Goal: Transaction & Acquisition: Purchase product/service

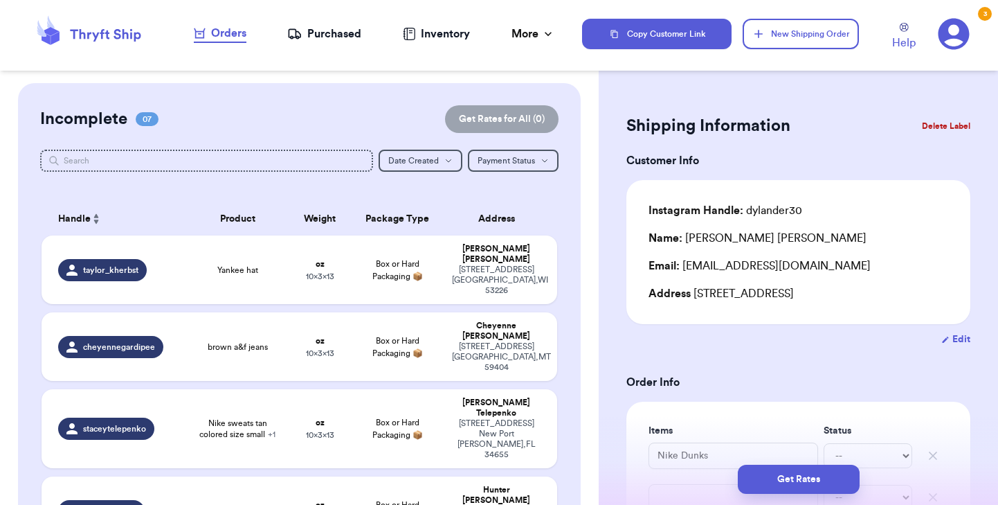
scroll to position [230, 0]
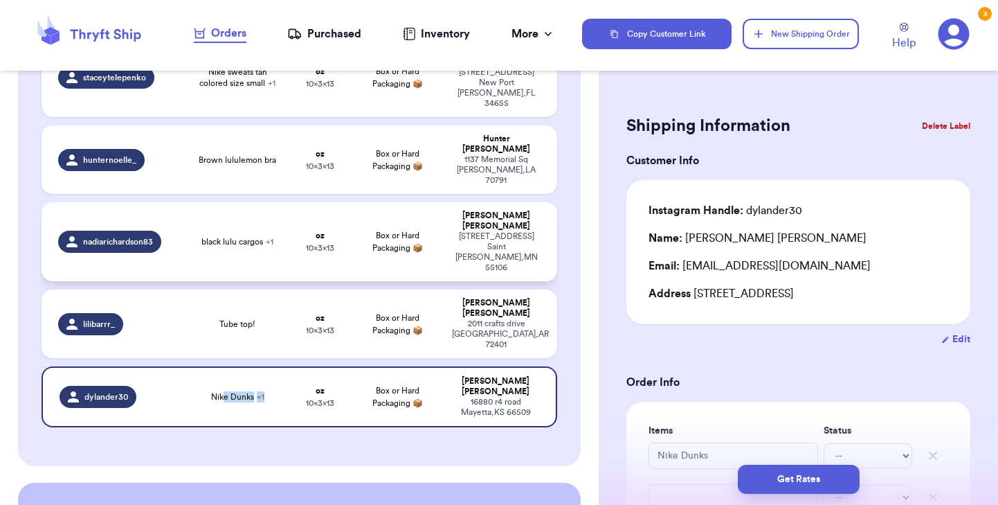
scroll to position [349, 0]
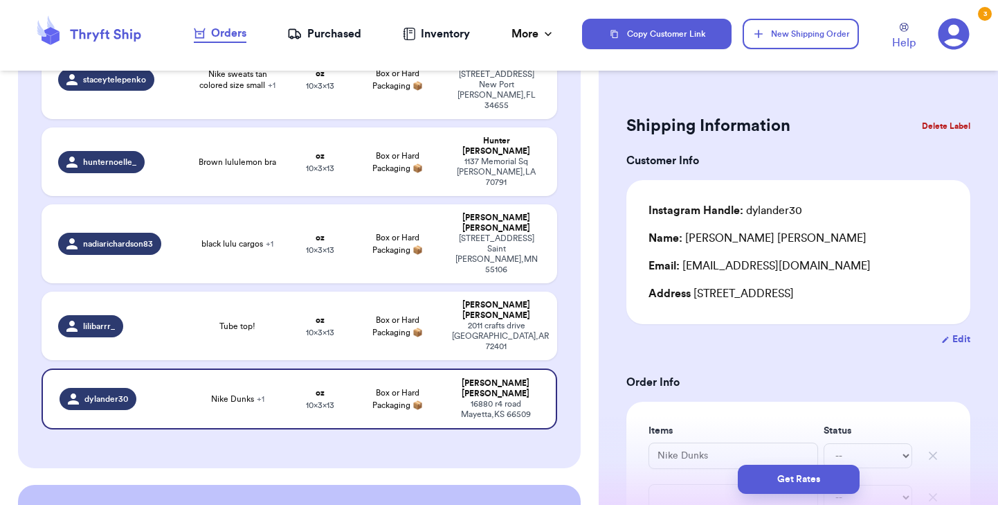
click at [145, 308] on div "Incomplete 07 Get Rates for All ( 0 ) Get Rates for All ( 0 ) Date Created Date…" at bounding box center [299, 101] width 563 height 734
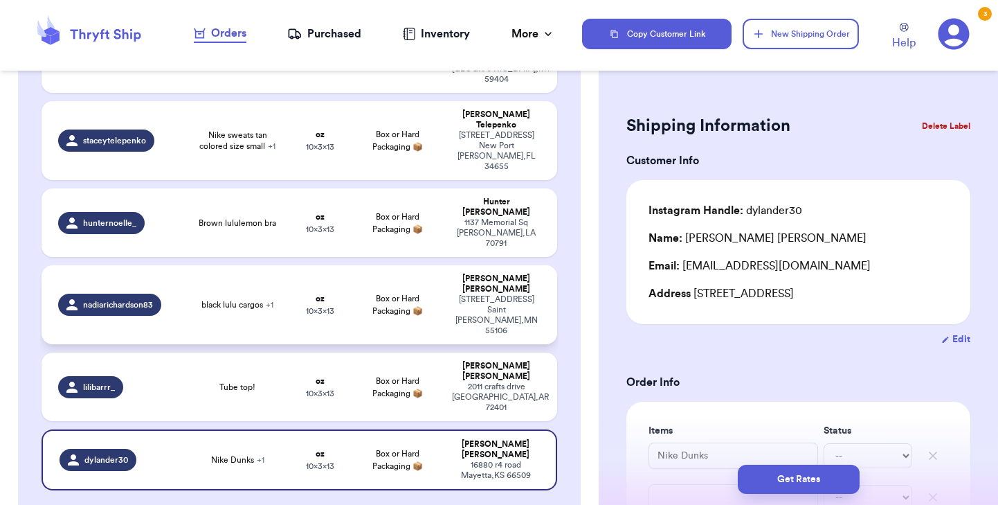
scroll to position [289, 0]
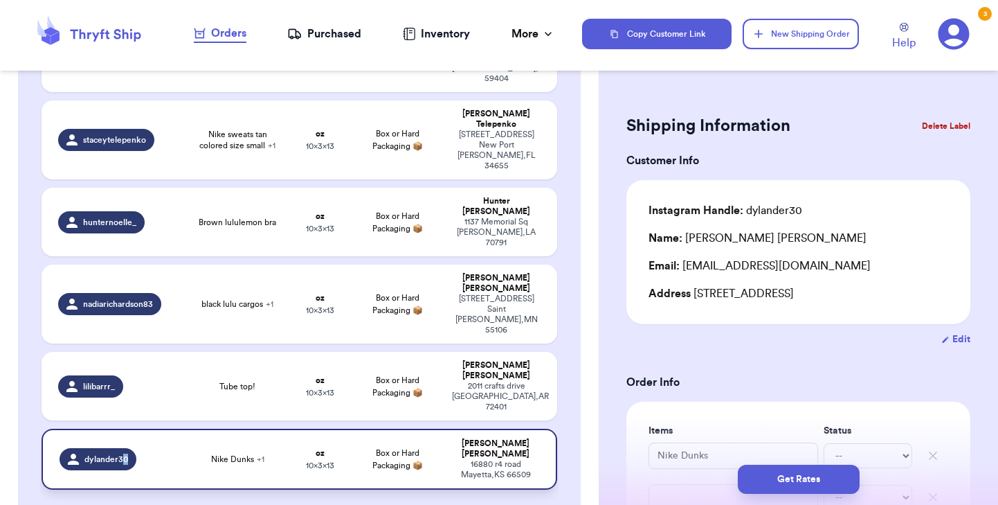
click at [120, 448] on div "dylander30" at bounding box center [98, 459] width 77 height 22
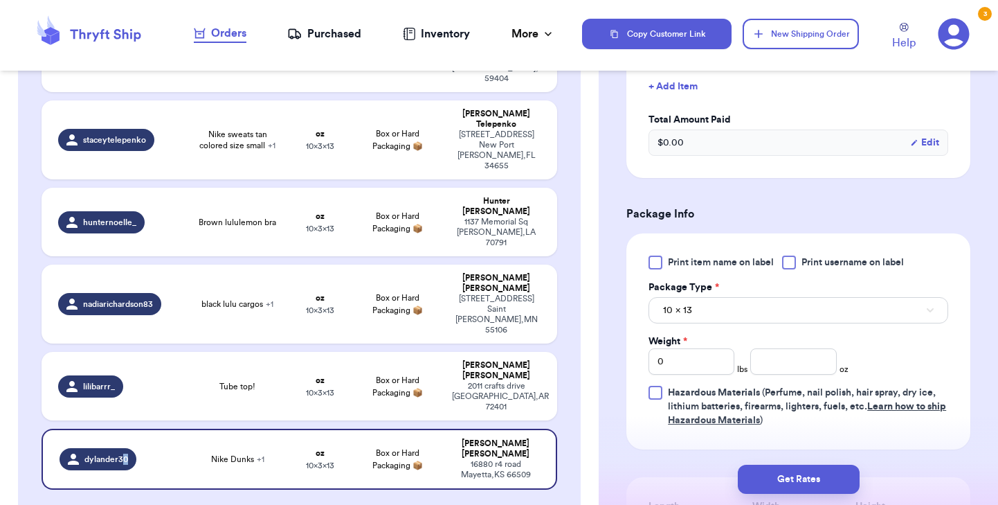
scroll to position [465, 0]
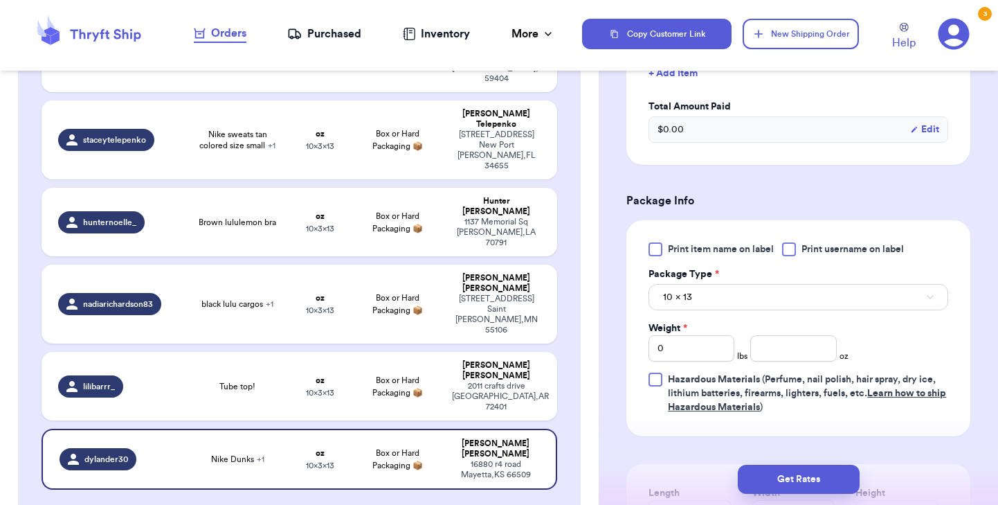
click at [654, 246] on div at bounding box center [656, 249] width 14 height 14
click at [0, 0] on input "Print item name on label" at bounding box center [0, 0] width 0 height 0
click at [676, 299] on span "10 x 13" at bounding box center [677, 297] width 29 height 14
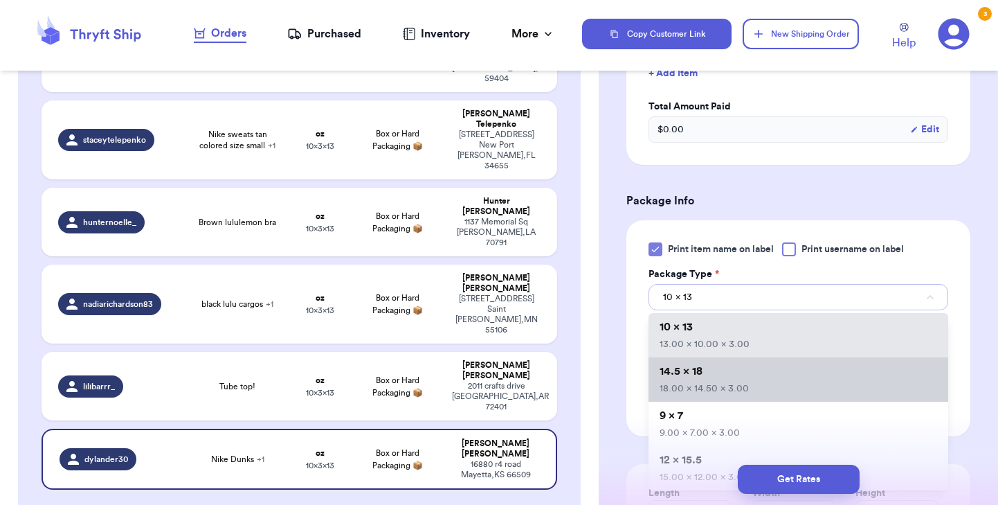
scroll to position [79, 0]
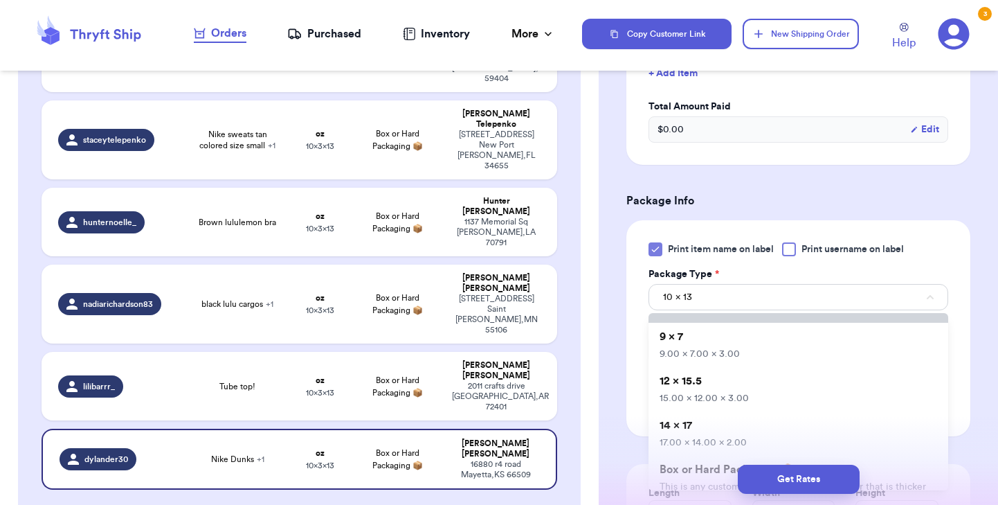
click at [691, 386] on span "12 x 15.5" at bounding box center [681, 380] width 42 height 11
type input "15"
type input "12"
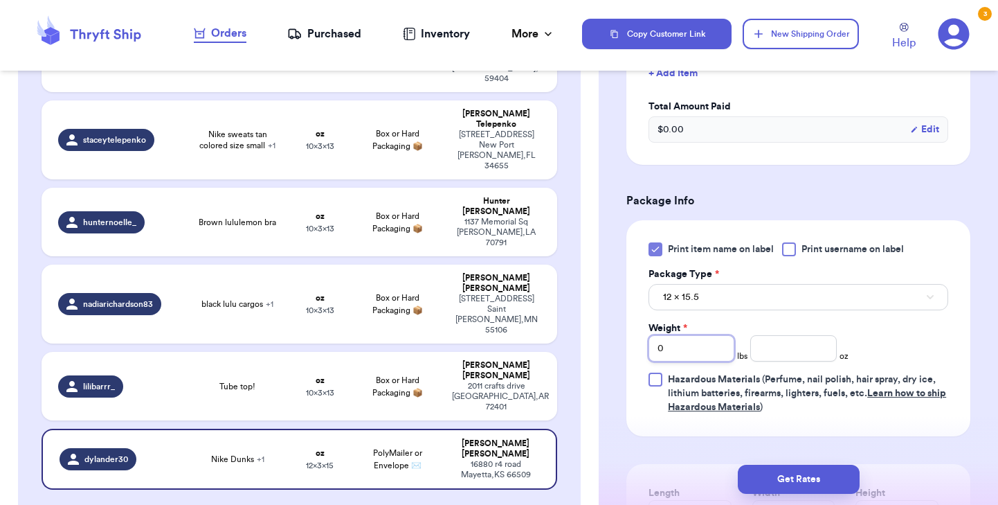
click at [676, 349] on input "0" at bounding box center [692, 348] width 86 height 26
type input "1"
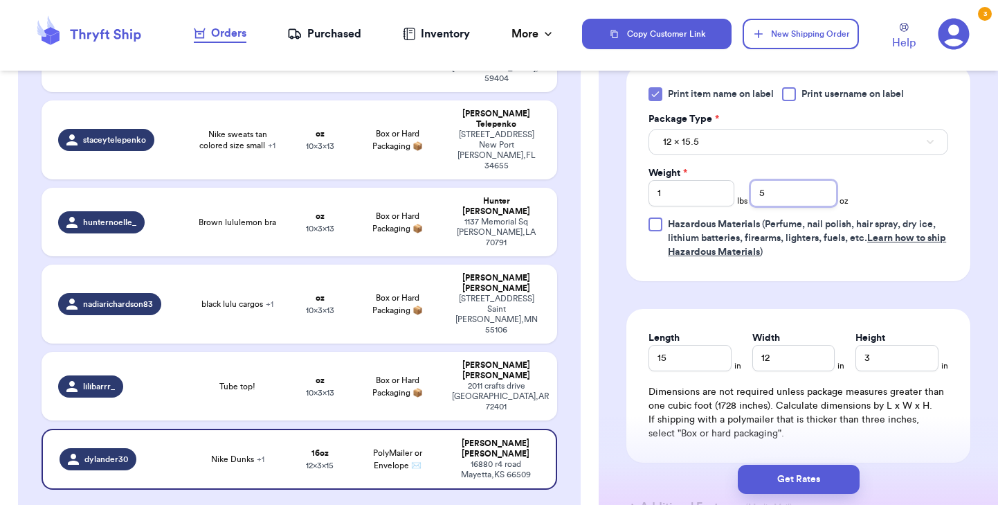
scroll to position [639, 0]
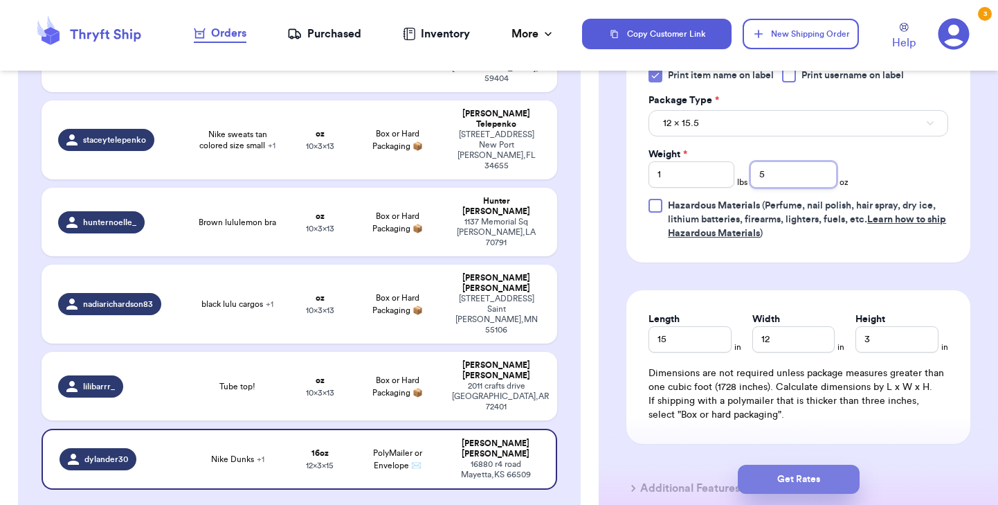
type input "5"
click at [784, 466] on button "Get Rates" at bounding box center [799, 478] width 122 height 29
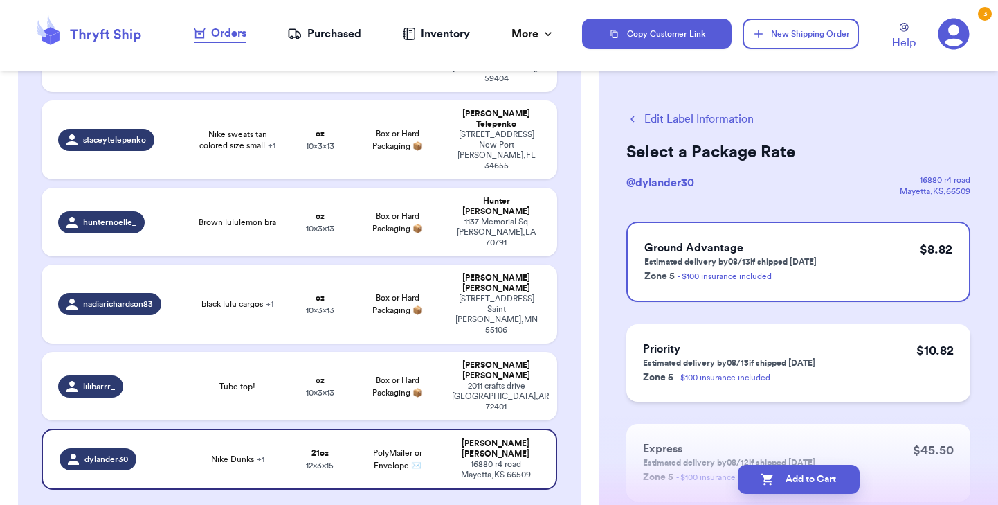
scroll to position [93, 0]
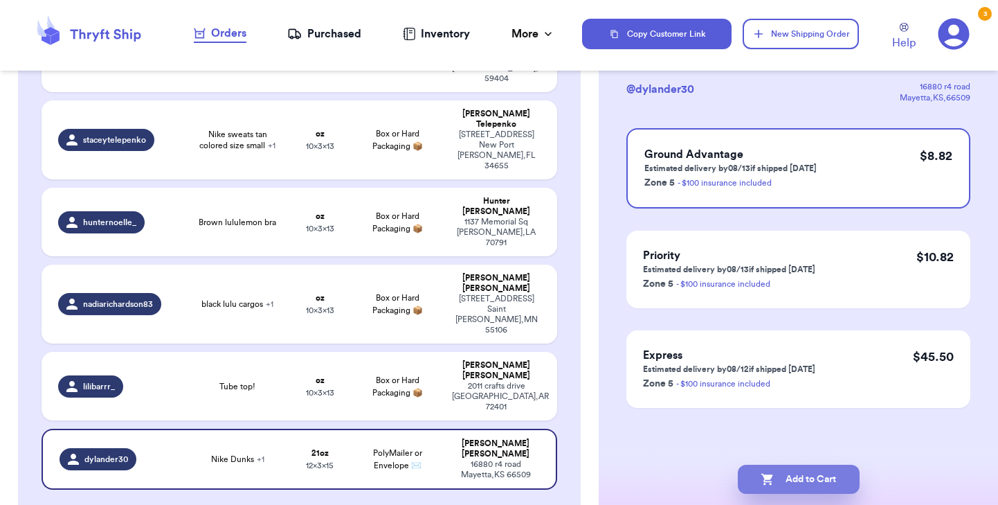
click at [810, 480] on button "Add to Cart" at bounding box center [799, 478] width 122 height 29
checkbox input "true"
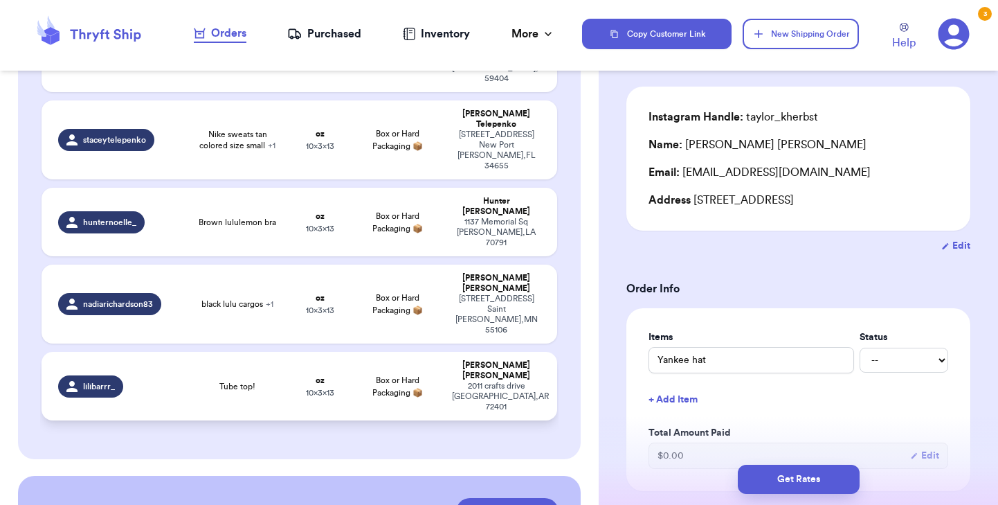
click at [231, 352] on td "Tube top!" at bounding box center [237, 386] width 103 height 69
type input "Tube top!"
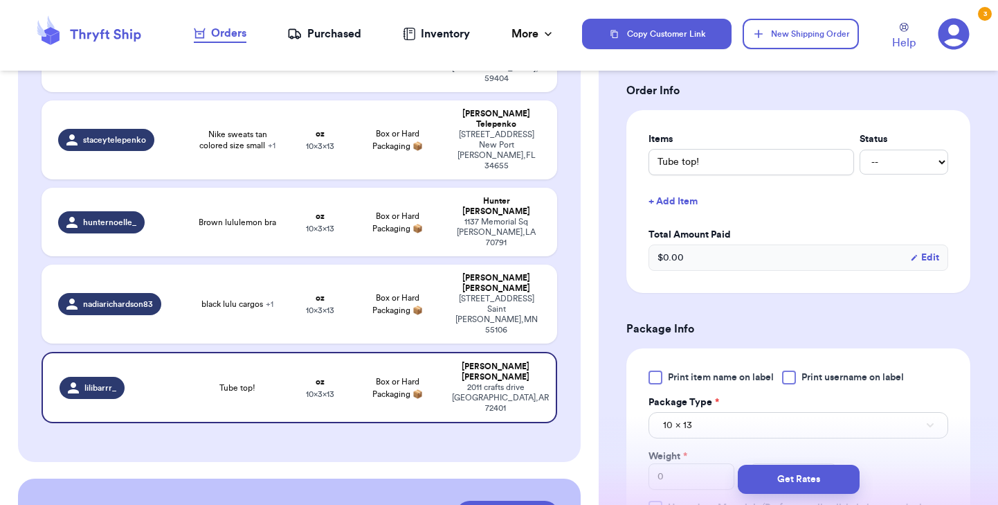
scroll to position [338, 0]
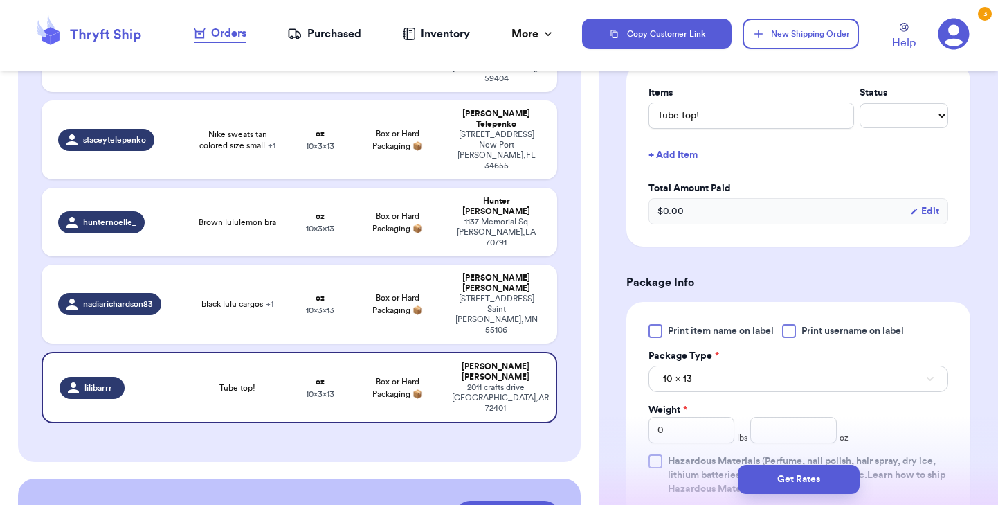
click at [658, 326] on div at bounding box center [656, 331] width 14 height 14
click at [0, 0] on input "Print item name on label" at bounding box center [0, 0] width 0 height 0
click at [791, 435] on input "number" at bounding box center [793, 430] width 86 height 26
type input "3"
click at [790, 480] on button "Get Rates" at bounding box center [799, 478] width 122 height 29
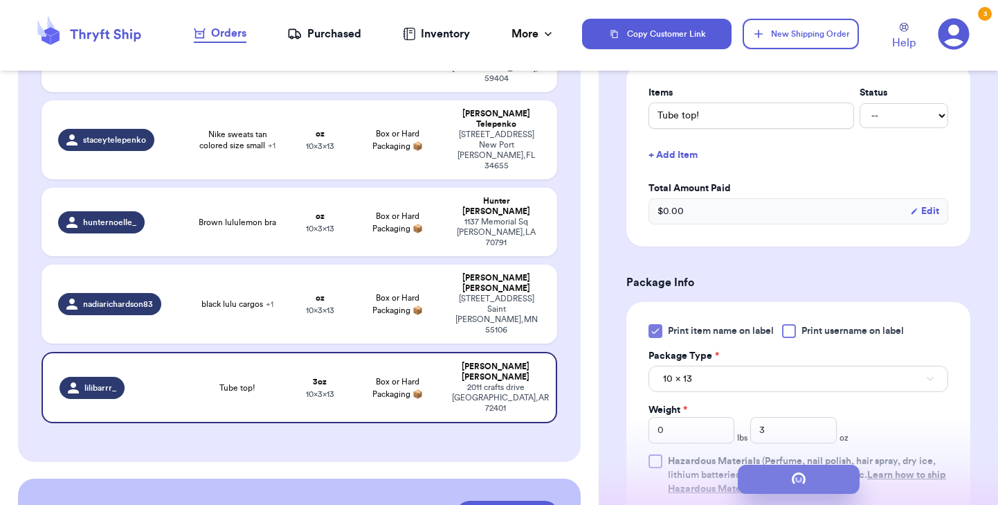
scroll to position [0, 0]
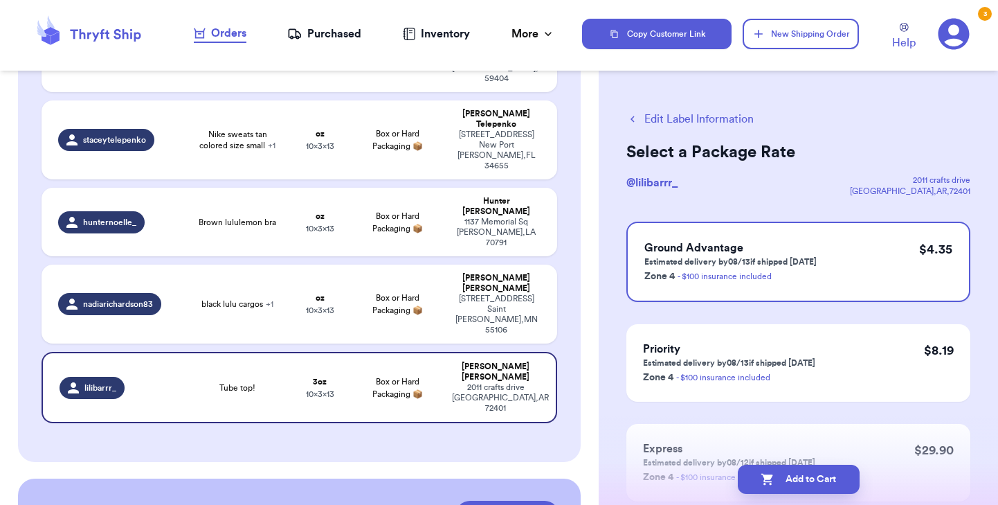
click at [790, 480] on button "Add to Cart" at bounding box center [799, 478] width 122 height 29
checkbox input "true"
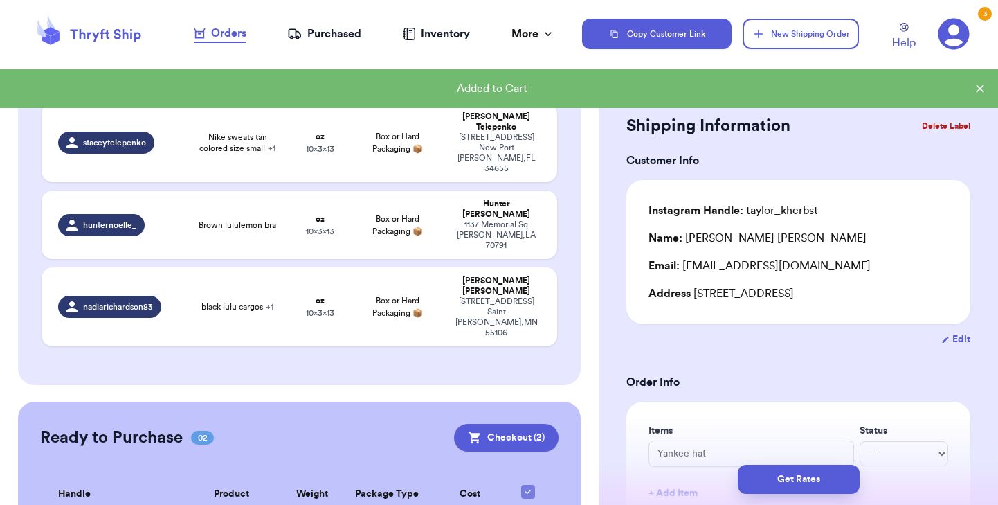
scroll to position [291, 0]
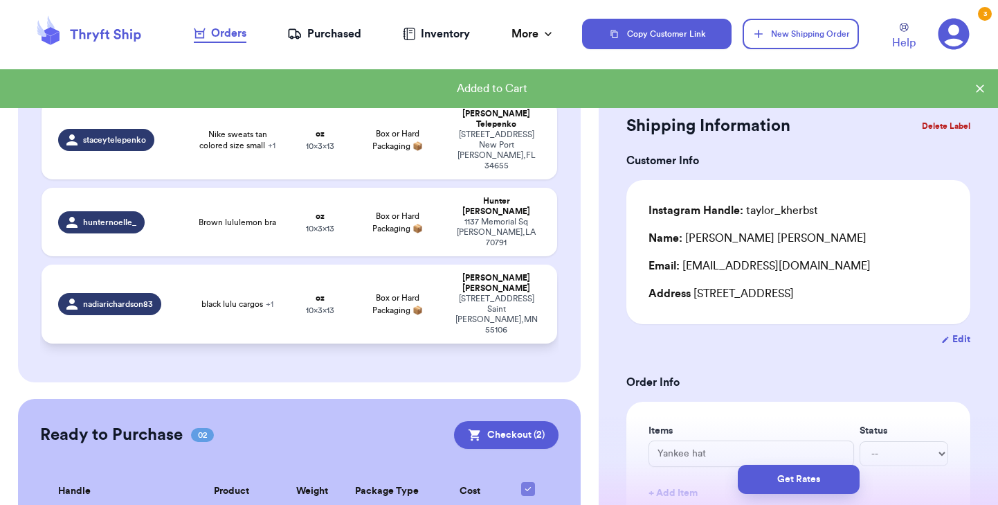
click at [289, 264] on td "oz 10 x 3 x 13" at bounding box center [320, 303] width 62 height 79
type input "black lulu cargos"
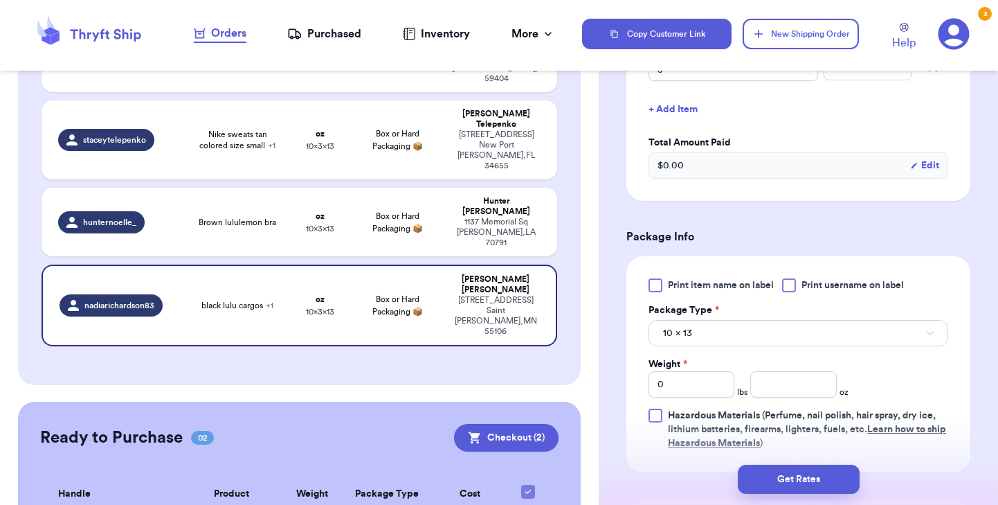
scroll to position [471, 0]
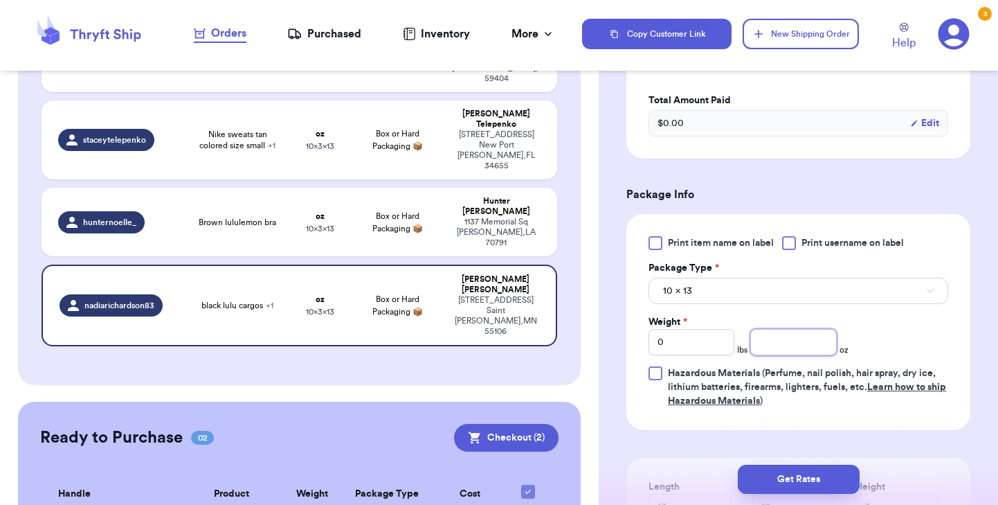
click at [772, 345] on input "number" at bounding box center [793, 342] width 86 height 26
type input "11"
click at [653, 239] on div at bounding box center [656, 243] width 14 height 14
click at [0, 0] on input "Print item name on label" at bounding box center [0, 0] width 0 height 0
click at [765, 476] on button "Get Rates" at bounding box center [799, 478] width 122 height 29
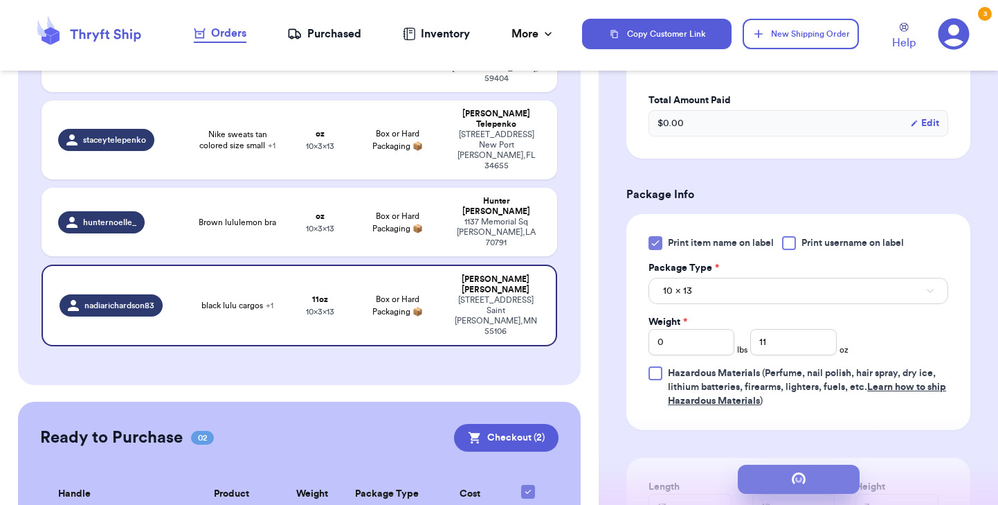
scroll to position [0, 0]
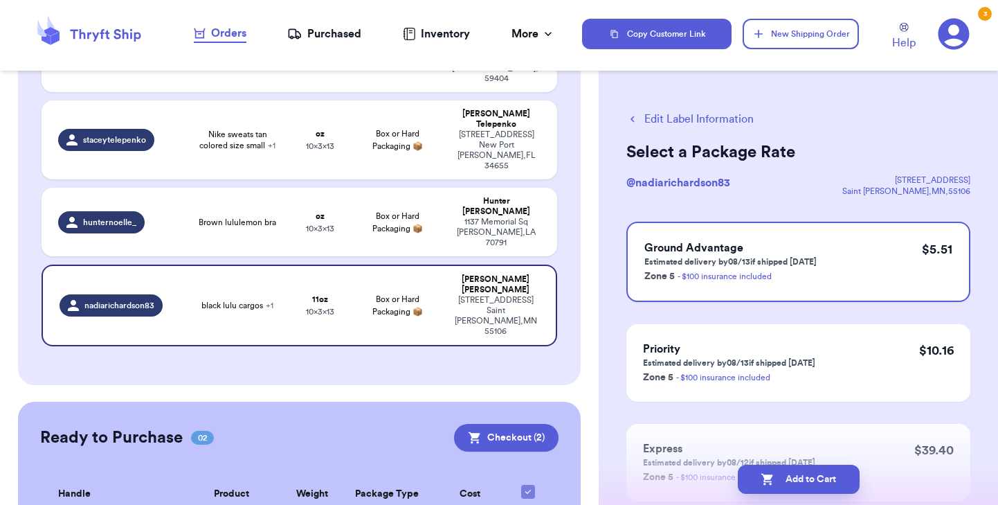
click at [765, 476] on icon "button" at bounding box center [767, 479] width 12 height 12
checkbox input "true"
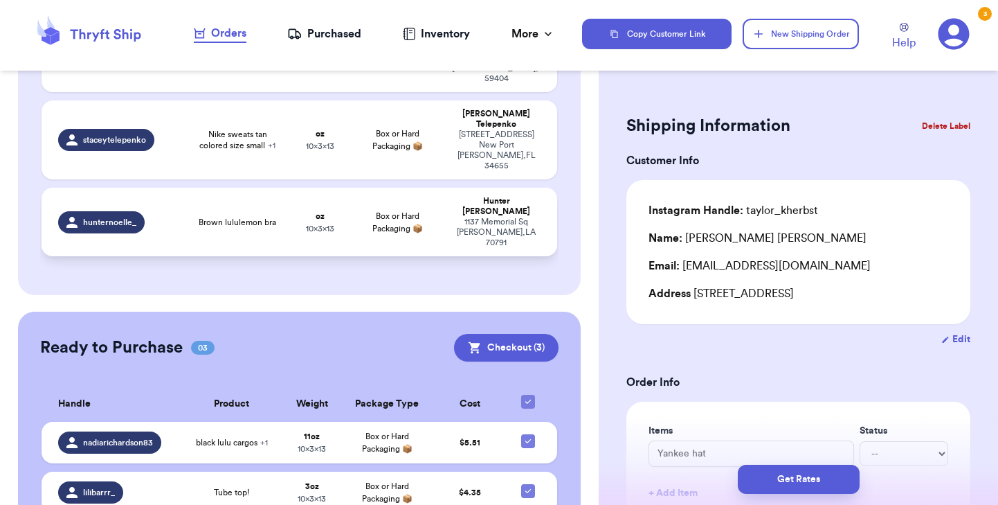
click at [126, 217] on span "hunternoelle_" at bounding box center [109, 222] width 53 height 11
type input "Brown lululemon bra"
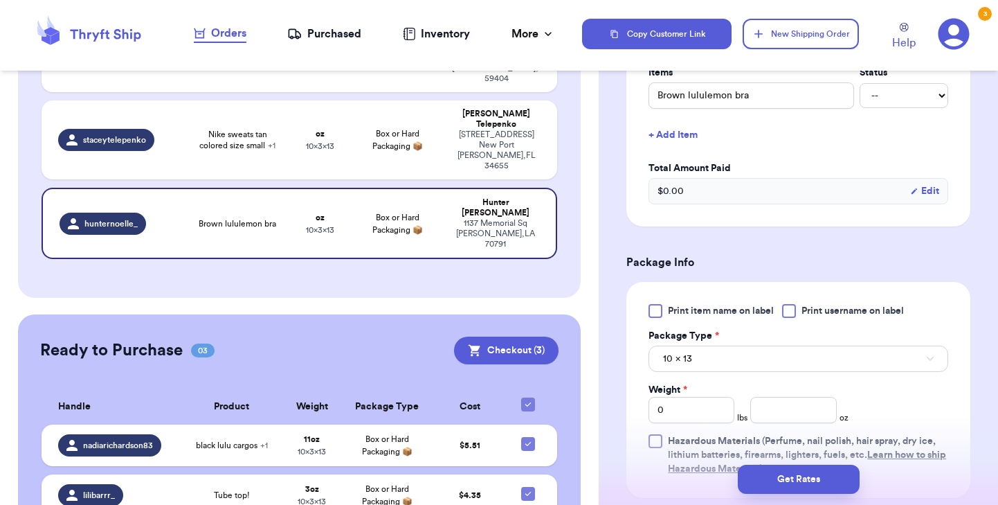
scroll to position [422, 0]
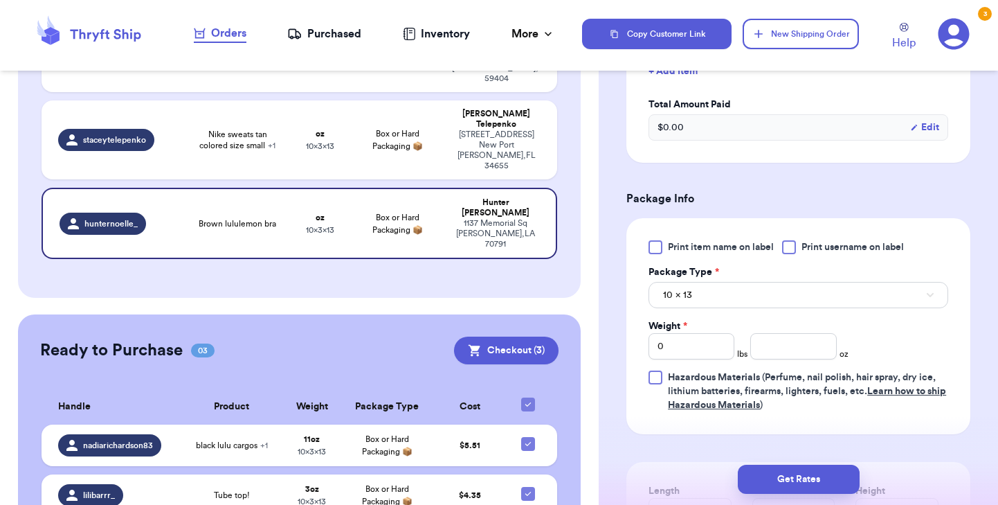
click at [650, 249] on div at bounding box center [656, 247] width 14 height 14
click at [0, 0] on input "Print item name on label" at bounding box center [0, 0] width 0 height 0
click at [788, 349] on input "number" at bounding box center [793, 346] width 86 height 26
type input "6"
click at [790, 478] on button "Get Rates" at bounding box center [799, 478] width 122 height 29
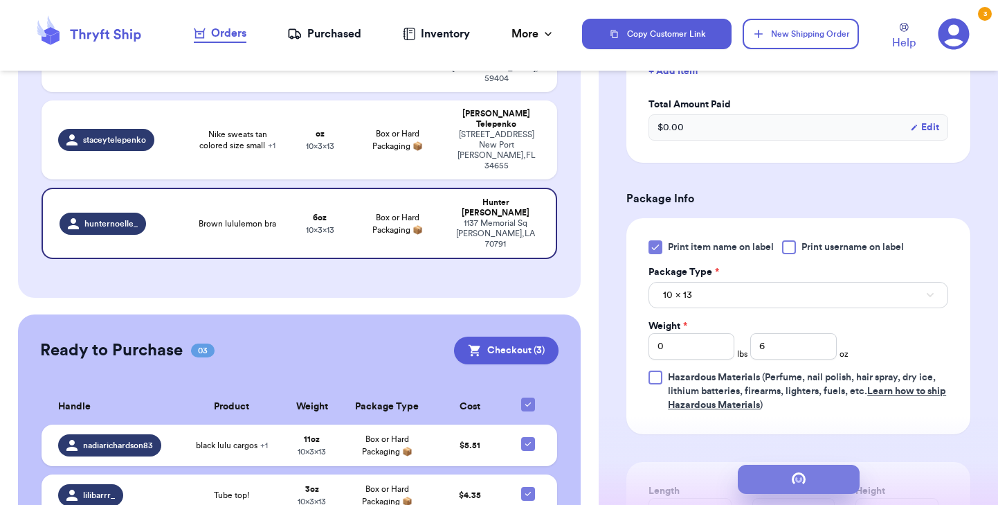
scroll to position [0, 0]
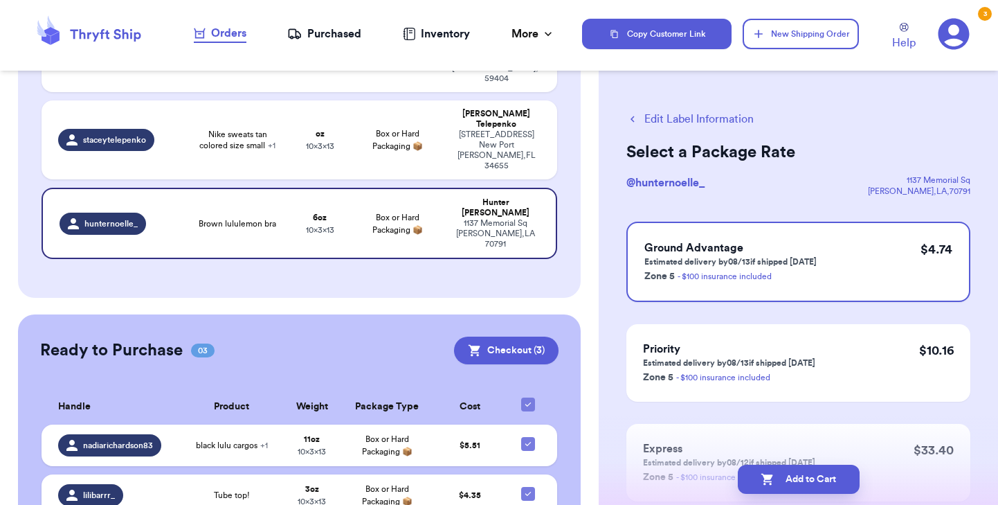
click at [790, 478] on button "Add to Cart" at bounding box center [799, 478] width 122 height 29
checkbox input "true"
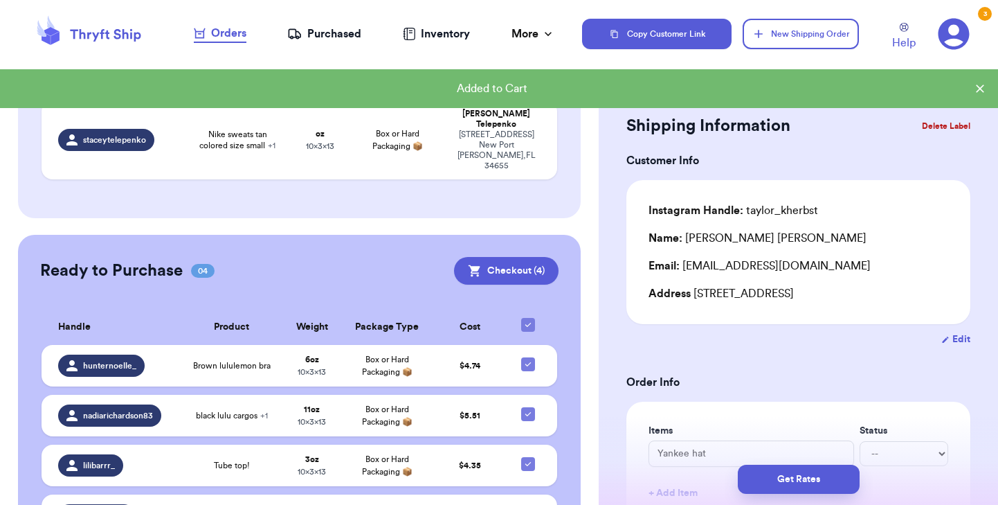
click at [235, 235] on div "Ready to Purchase 04 Checkout ( 4 ) Checkout ( 4 ) Handle Product Weight Packag…" at bounding box center [299, 405] width 563 height 340
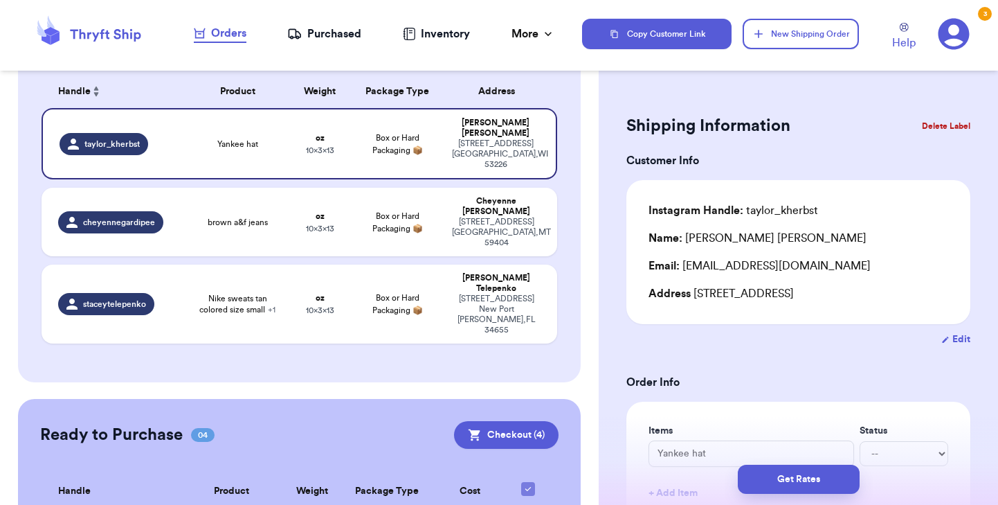
scroll to position [127, 0]
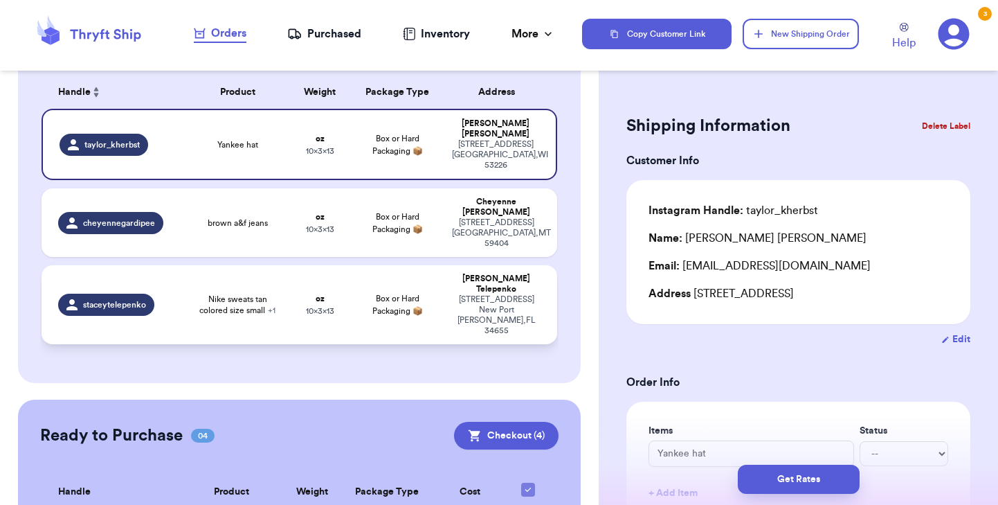
click at [183, 275] on td "staceytelepenko" at bounding box center [114, 304] width 145 height 79
type input "Nike sweats tan colored size small"
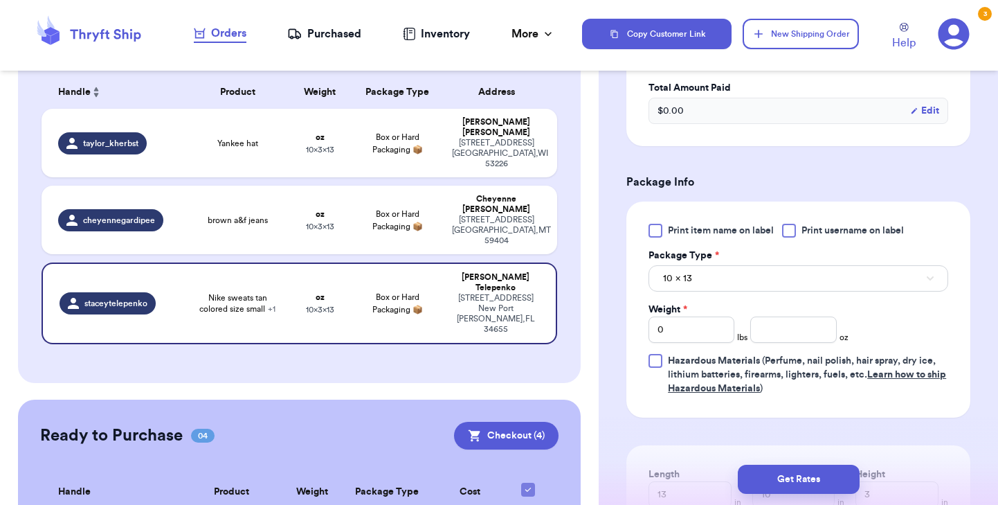
scroll to position [489, 0]
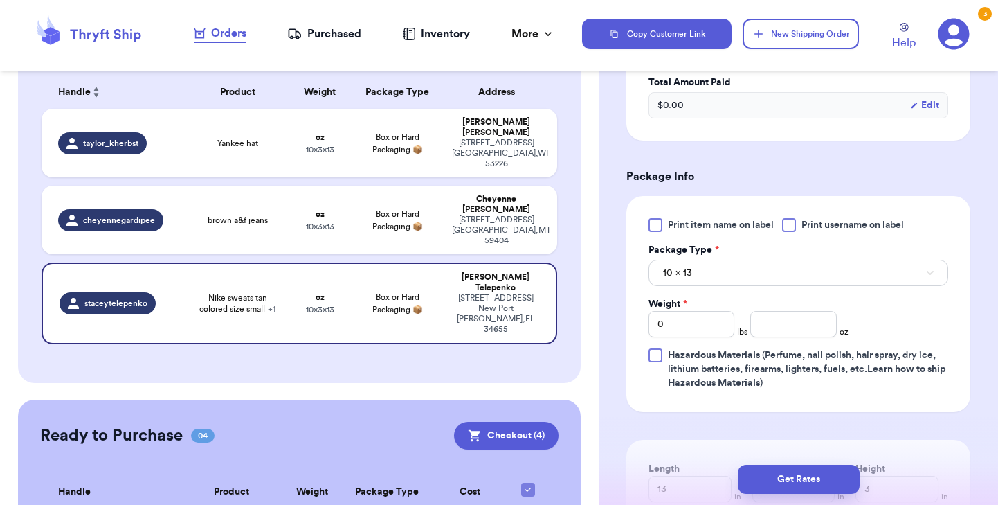
click at [657, 232] on div at bounding box center [656, 225] width 14 height 14
click at [0, 0] on input "Print item name on label" at bounding box center [0, 0] width 0 height 0
click at [677, 280] on span "10 x 13" at bounding box center [677, 273] width 29 height 14
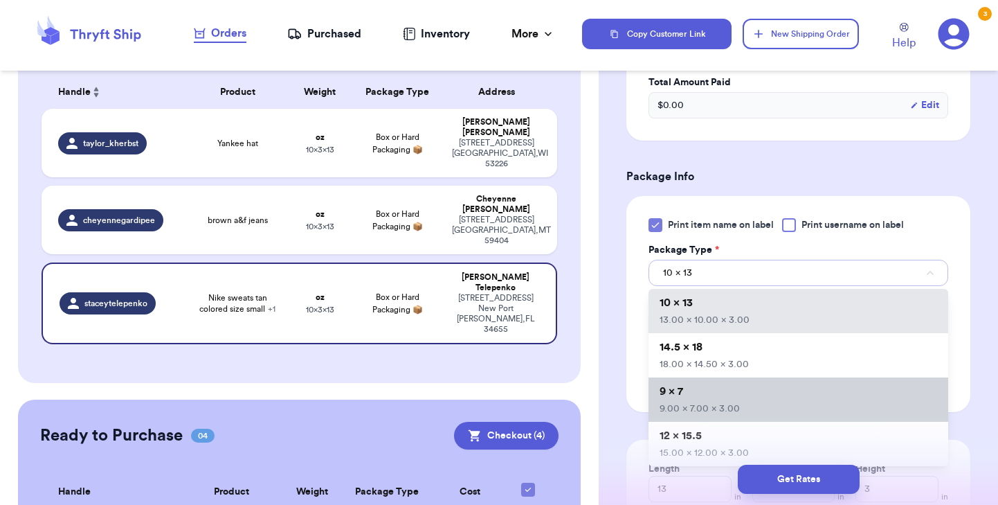
scroll to position [31, 0]
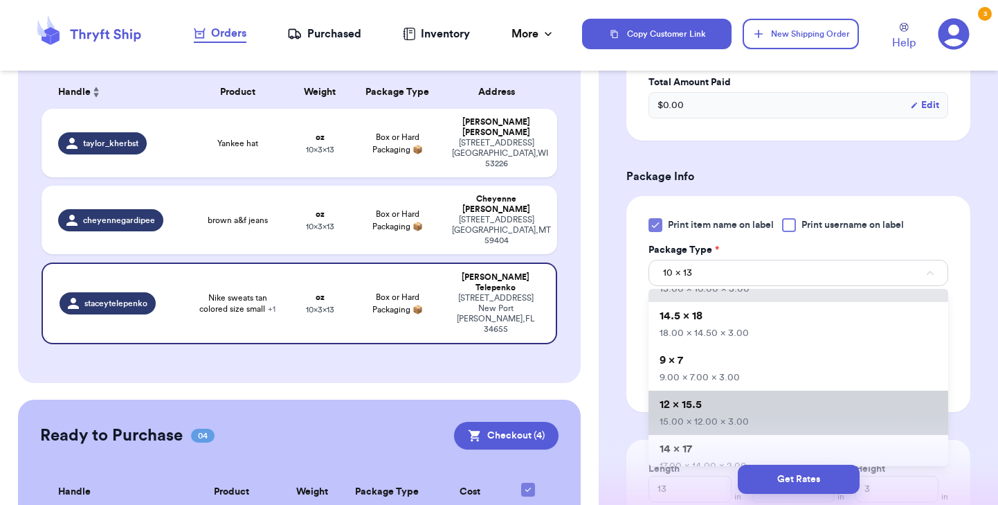
click at [703, 418] on li "12 x 15.5 15.00 x 12.00 x 3.00" at bounding box center [799, 412] width 300 height 44
type input "15"
type input "12"
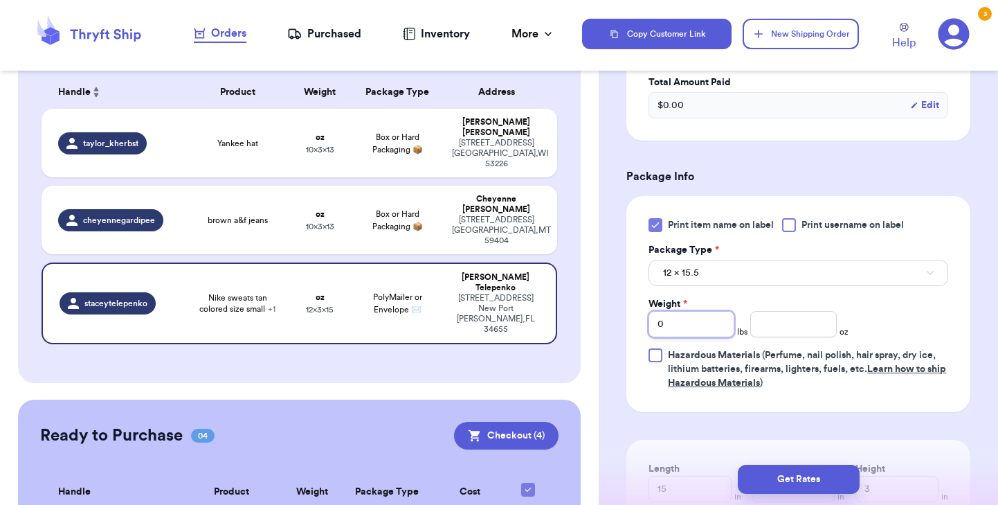
click at [680, 337] on input "0" at bounding box center [692, 324] width 86 height 26
type input "1"
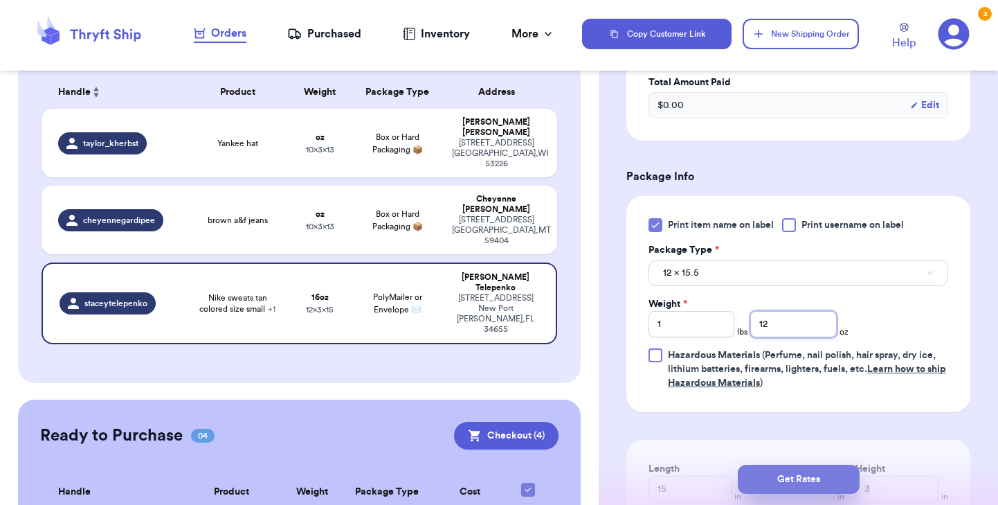
type input "12"
click at [777, 479] on button "Get Rates" at bounding box center [799, 478] width 122 height 29
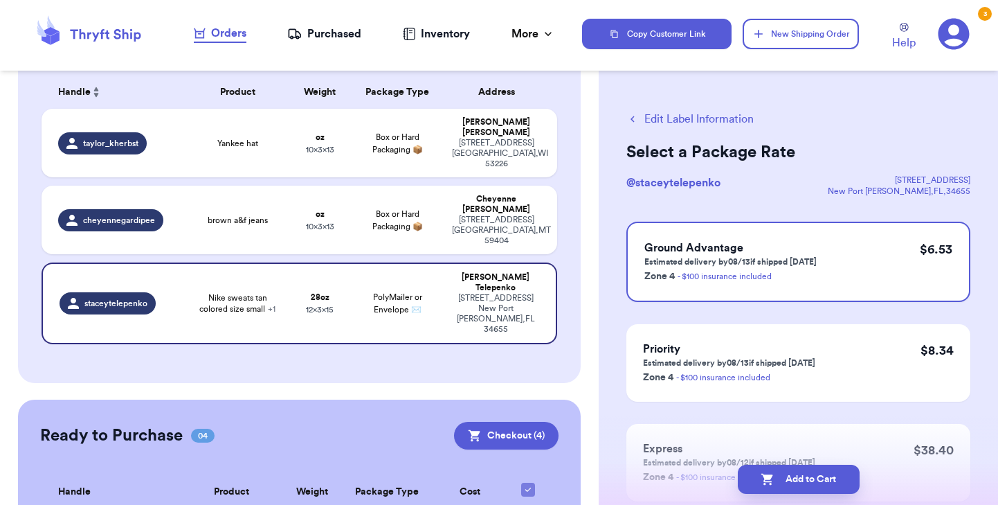
click at [777, 479] on button "Add to Cart" at bounding box center [799, 478] width 122 height 29
checkbox input "true"
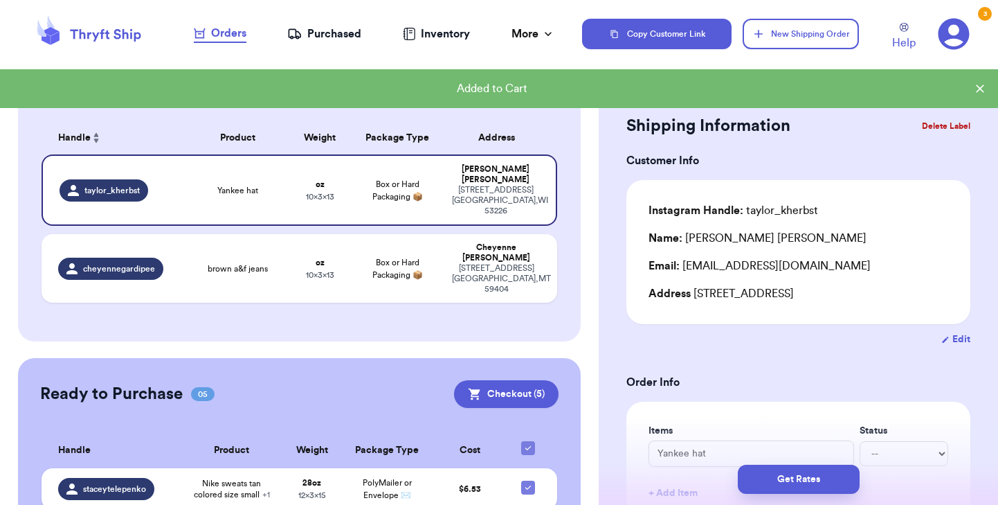
scroll to position [77, 0]
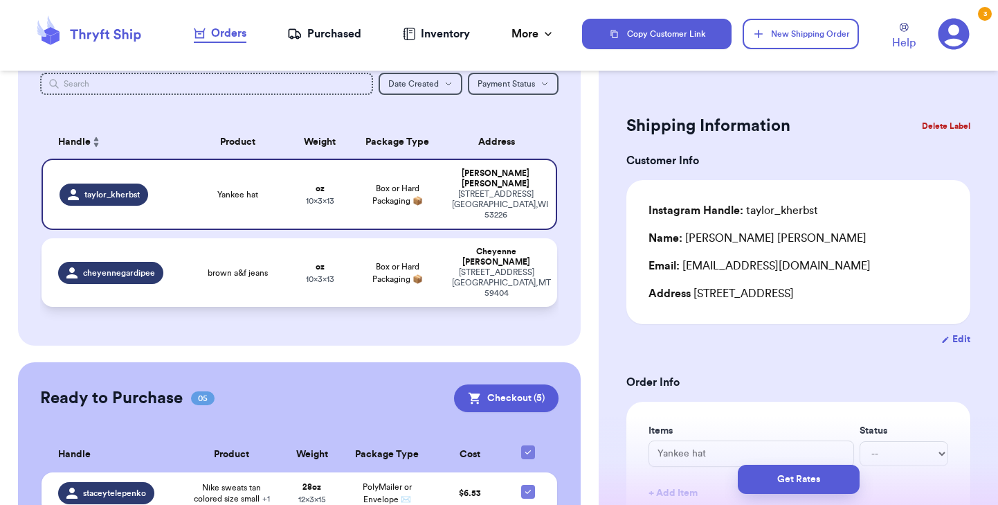
click at [233, 267] on span "brown a&f jeans" at bounding box center [238, 272] width 60 height 11
type input "brown a&f jeans"
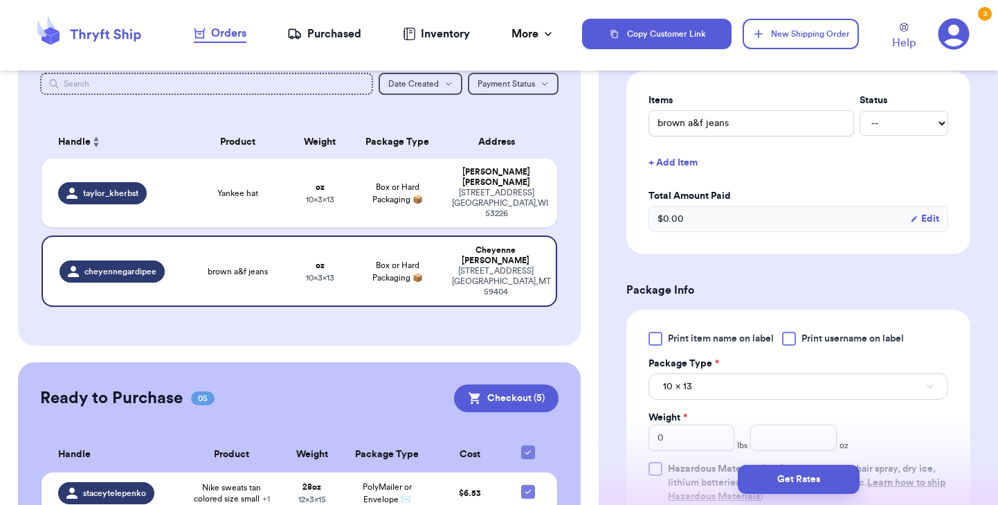
scroll to position [352, 0]
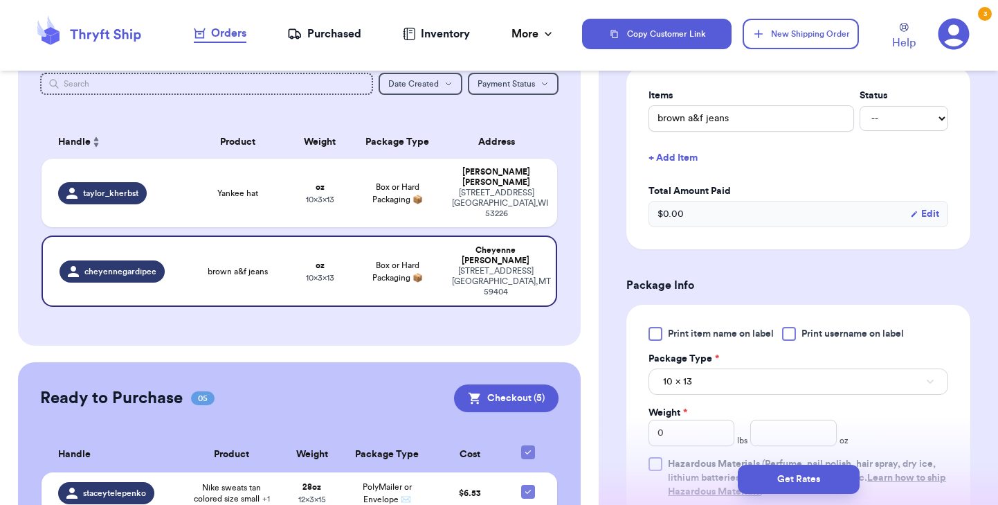
click at [649, 327] on div at bounding box center [656, 334] width 14 height 14
click at [0, 0] on input "Print item name on label" at bounding box center [0, 0] width 0 height 0
click at [693, 368] on button "10 x 13" at bounding box center [799, 381] width 300 height 26
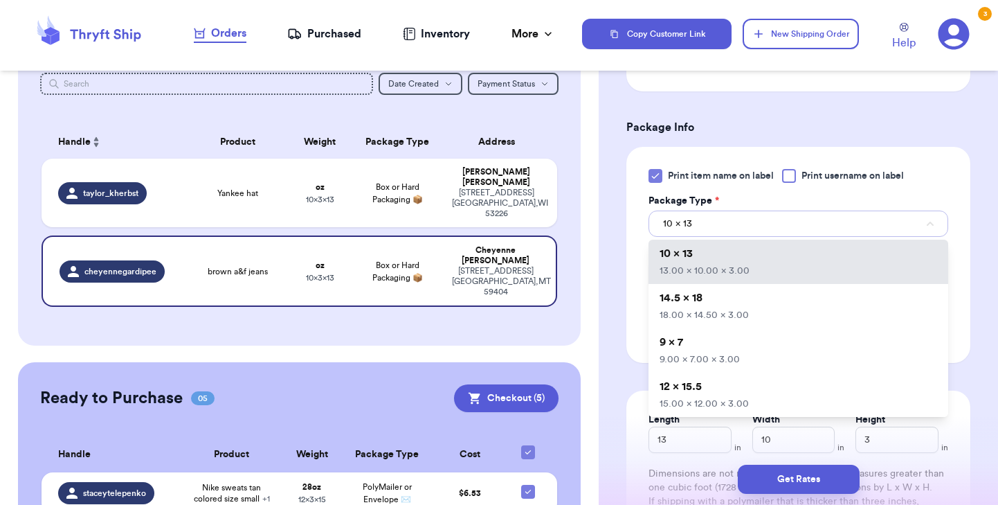
scroll to position [525, 0]
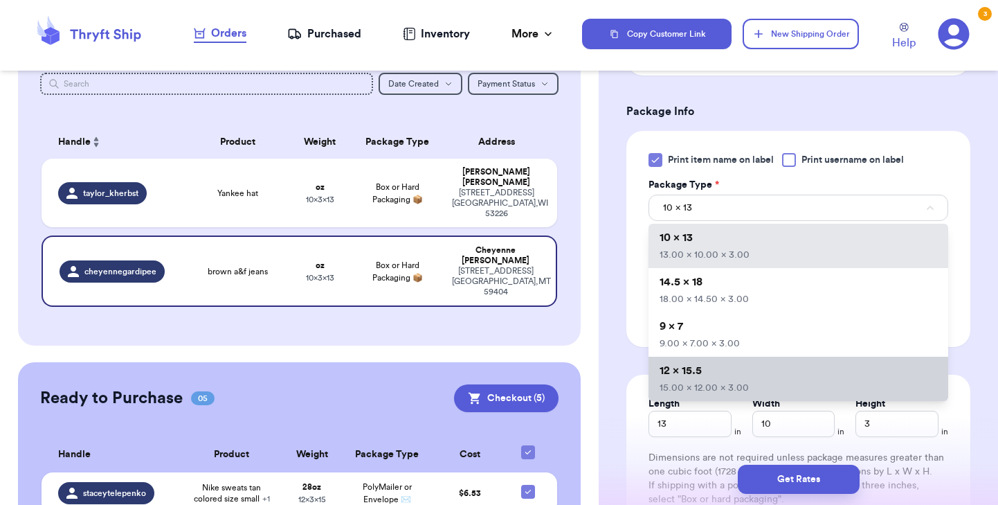
click at [693, 365] on span "12 x 15.5" at bounding box center [681, 370] width 42 height 11
type input "15"
type input "12"
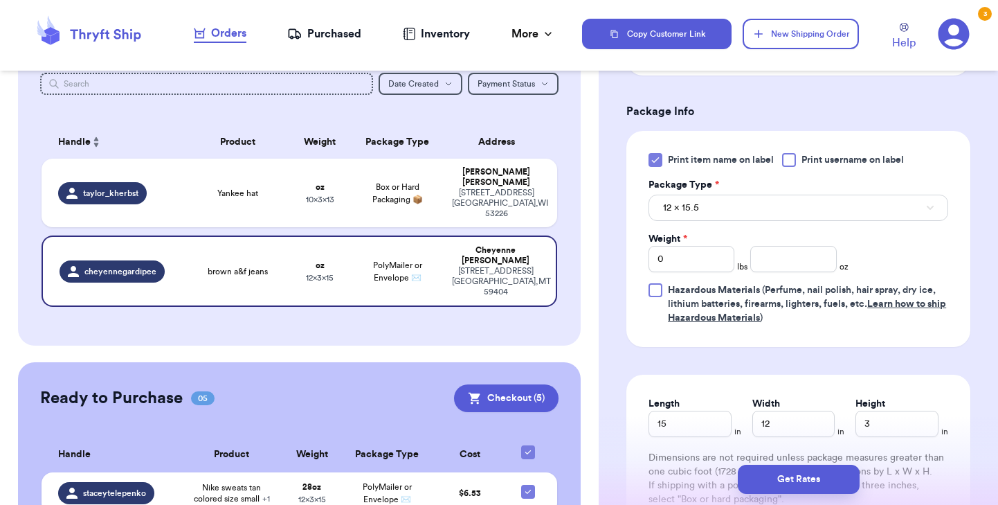
click at [669, 232] on label "Weight *" at bounding box center [668, 239] width 39 height 14
click at [669, 246] on input "0" at bounding box center [692, 259] width 86 height 26
type input "1"
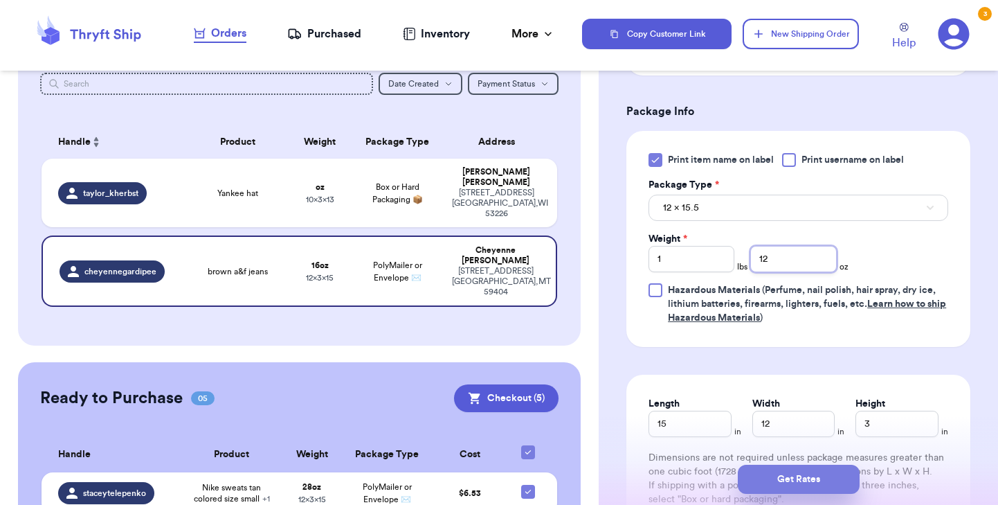
type input "12"
click at [765, 467] on button "Get Rates" at bounding box center [799, 478] width 122 height 29
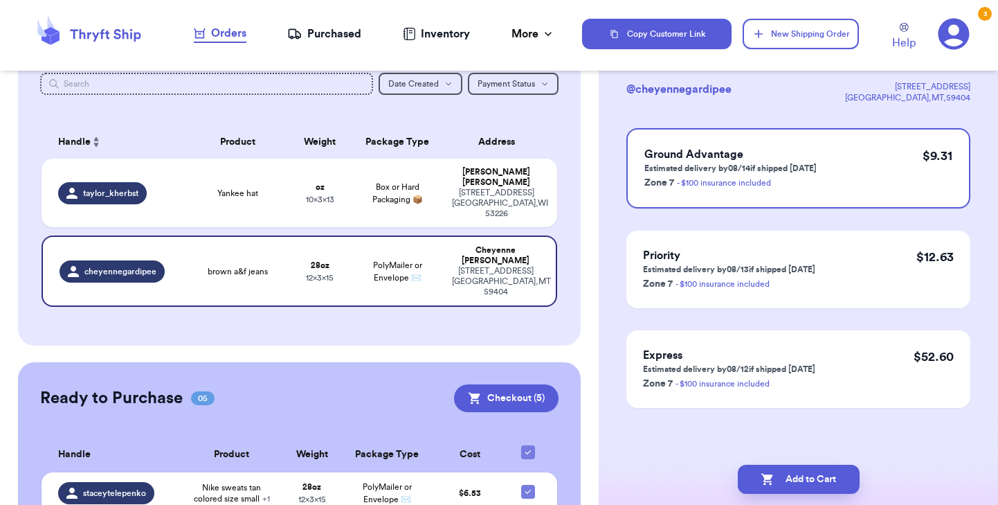
scroll to position [0, 0]
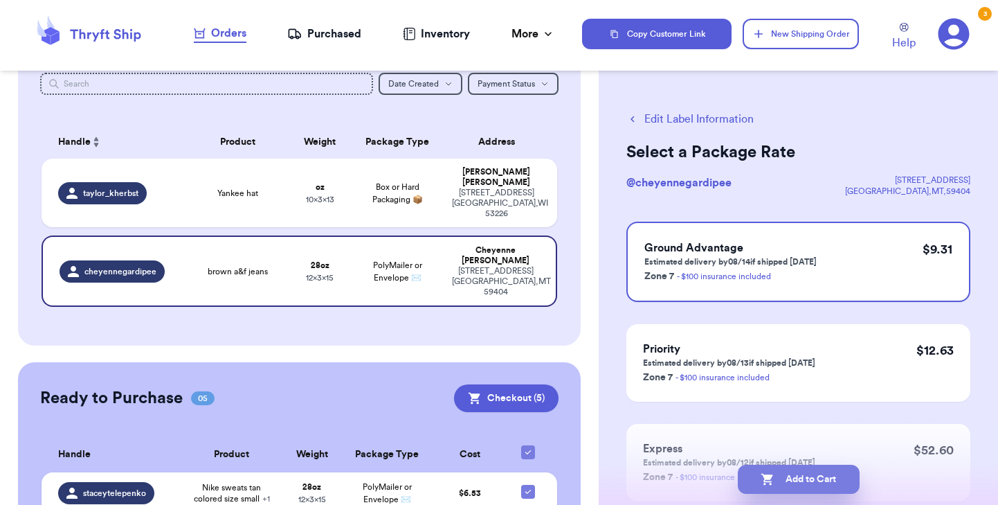
click at [824, 478] on button "Add to Cart" at bounding box center [799, 478] width 122 height 29
checkbox input "true"
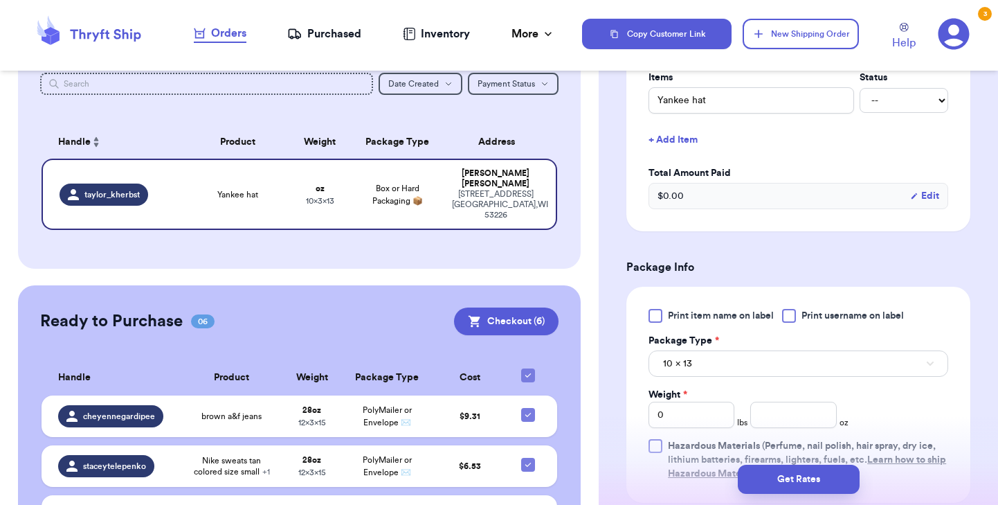
scroll to position [360, 0]
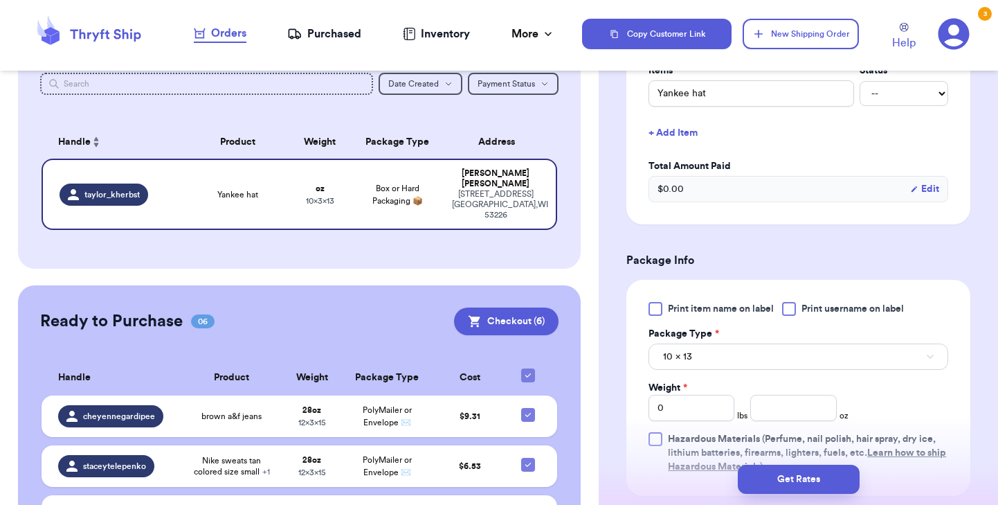
click at [656, 316] on div at bounding box center [656, 309] width 14 height 14
click at [0, 0] on input "Print item name on label" at bounding box center [0, 0] width 0 height 0
click at [793, 421] on input "number" at bounding box center [793, 408] width 86 height 26
type input "4"
click at [792, 481] on button "Get Rates" at bounding box center [799, 478] width 122 height 29
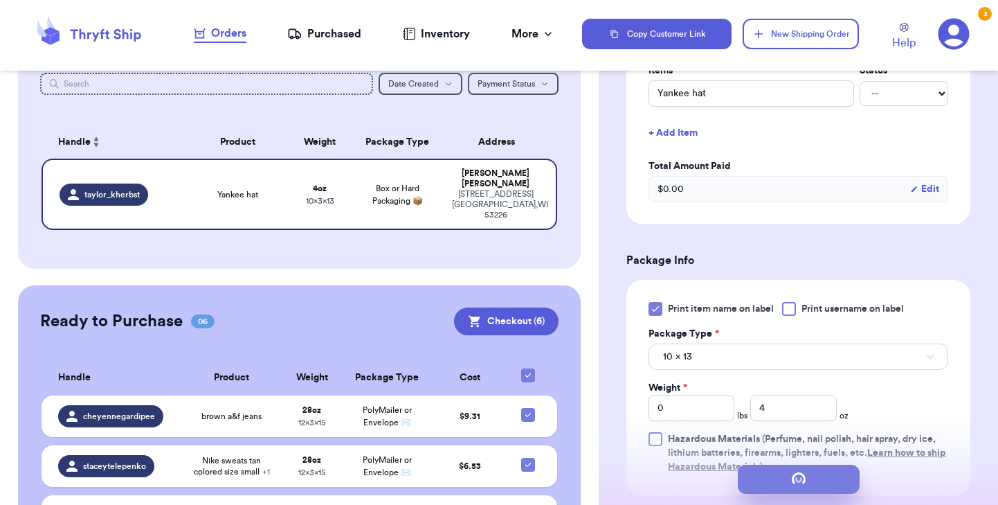
scroll to position [0, 0]
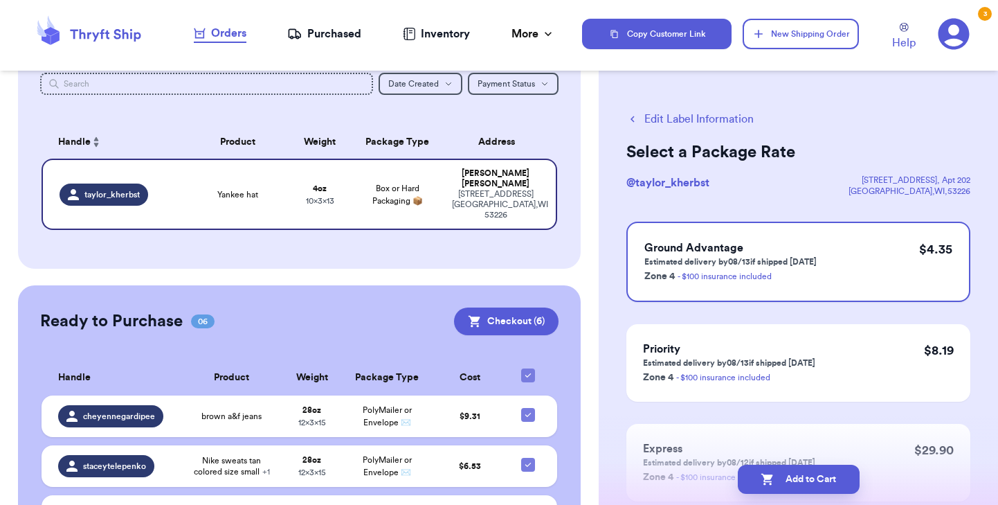
click at [792, 481] on button "Add to Cart" at bounding box center [799, 478] width 122 height 29
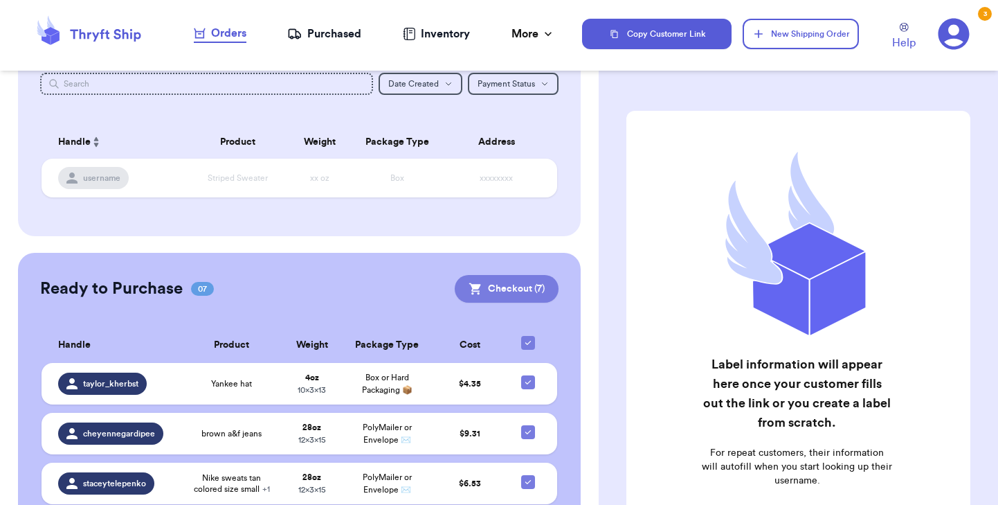
click at [495, 284] on button "Checkout ( 7 )" at bounding box center [507, 289] width 104 height 28
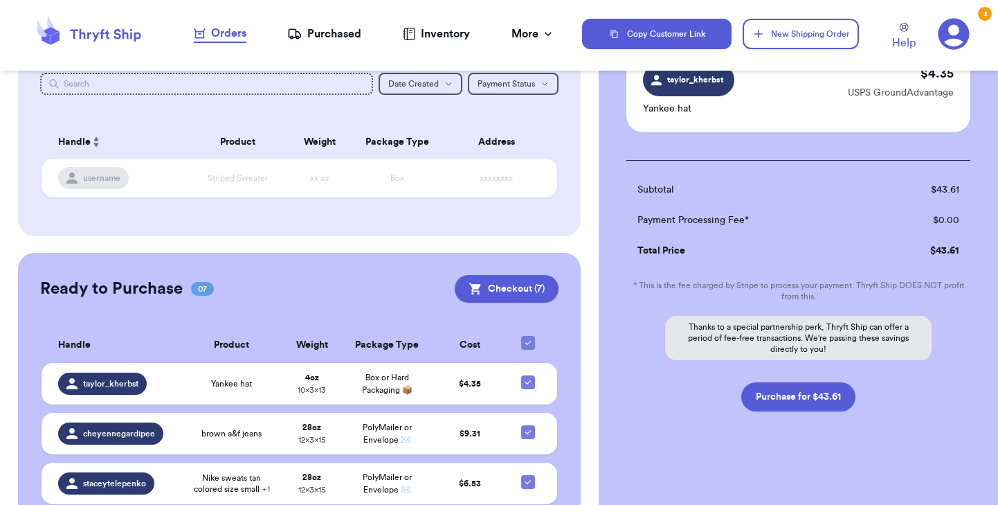
scroll to position [705, 0]
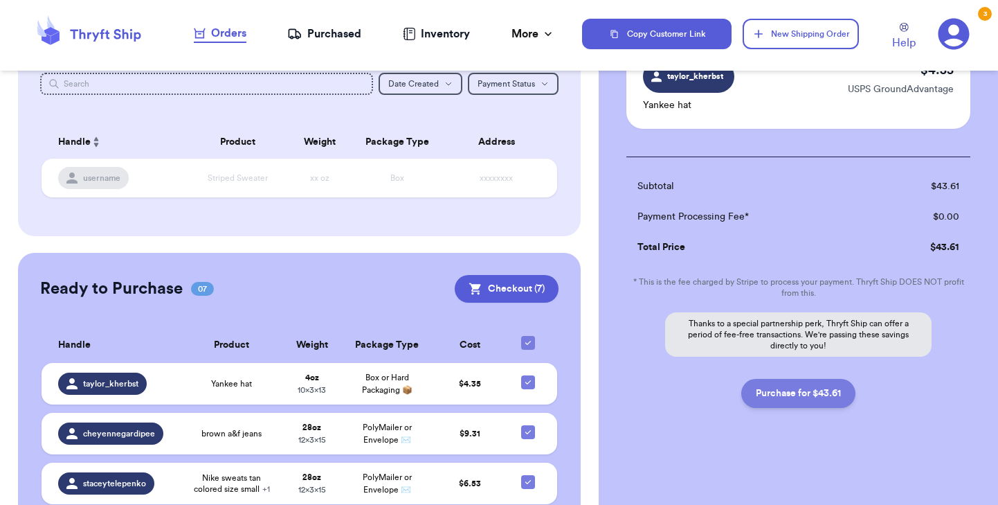
click at [796, 392] on button "Purchase for $43.61" at bounding box center [798, 393] width 114 height 29
checkbox input "false"
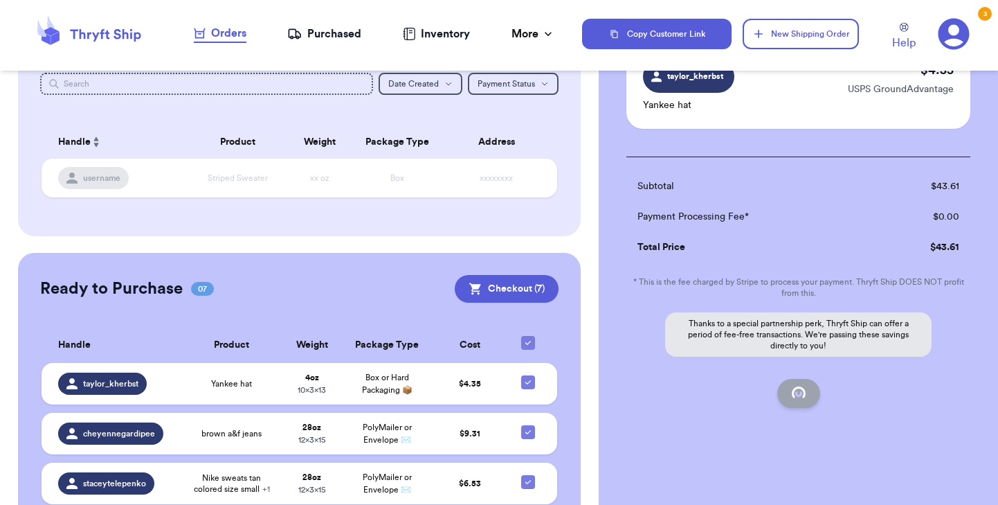
checkbox input "false"
checkbox input "true"
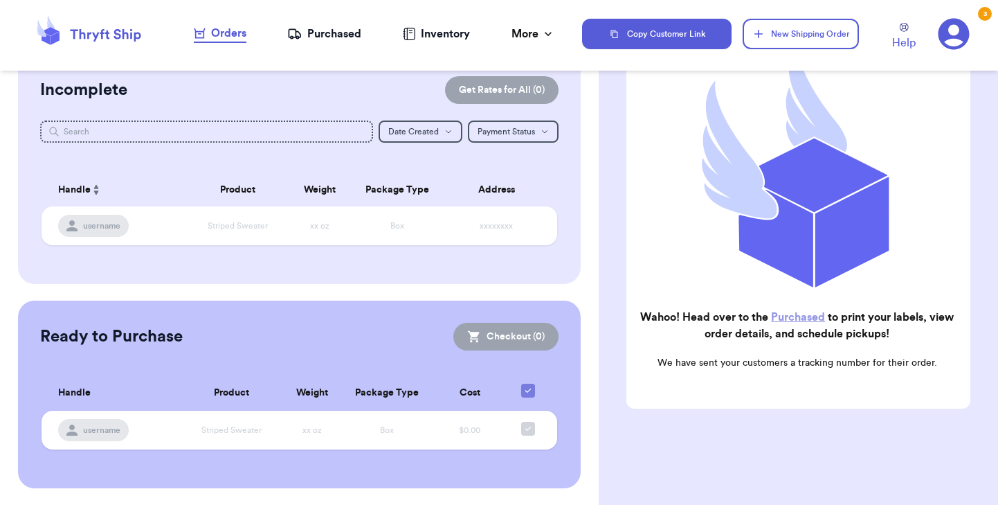
scroll to position [28, 0]
click at [790, 318] on link "Purchased" at bounding box center [798, 316] width 54 height 11
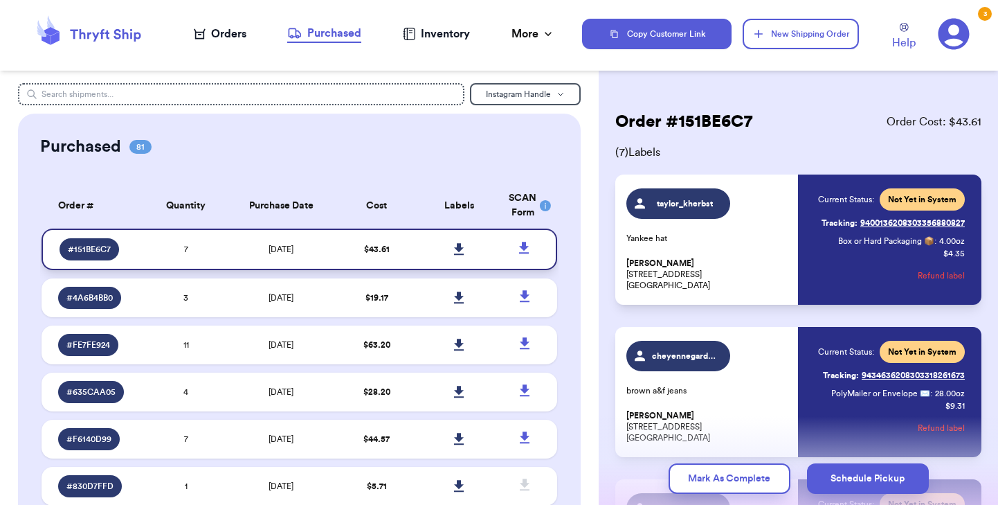
click at [460, 249] on icon at bounding box center [459, 249] width 10 height 12
click at [212, 35] on div "Orders" at bounding box center [220, 34] width 53 height 17
